Goal: Task Accomplishment & Management: Use online tool/utility

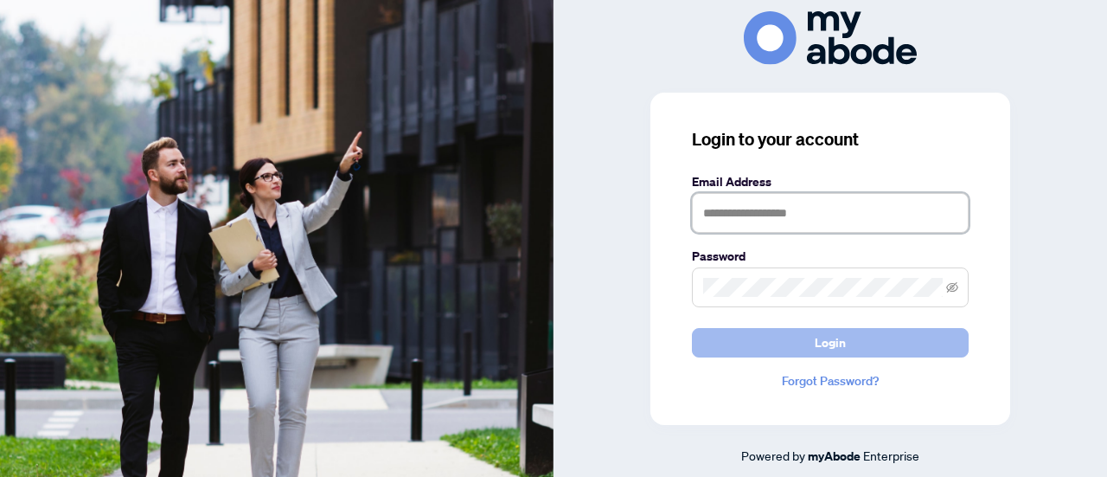
type input "**********"
click at [829, 343] on span "Login" at bounding box center [830, 343] width 31 height 28
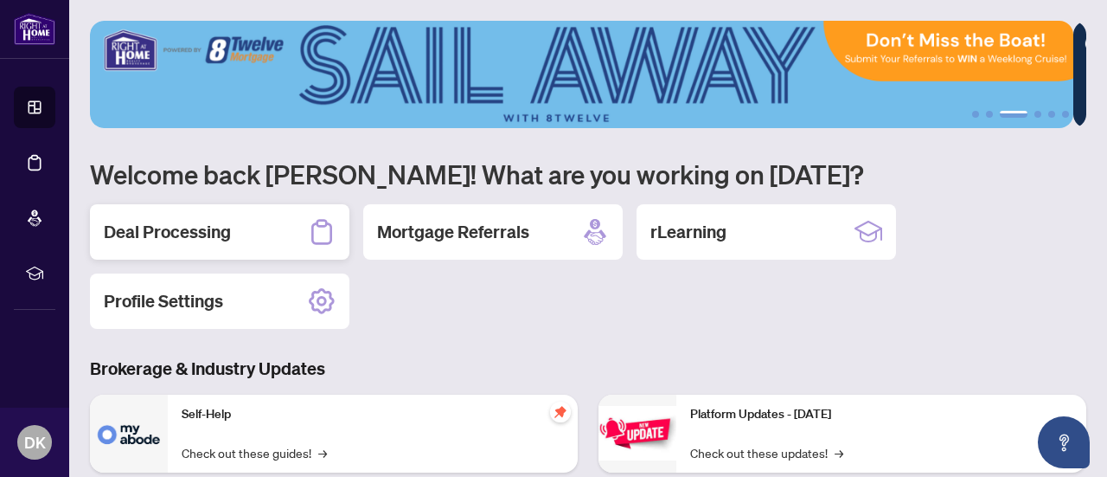
click at [209, 222] on h2 "Deal Processing" at bounding box center [167, 232] width 127 height 24
